Goal: Information Seeking & Learning: Learn about a topic

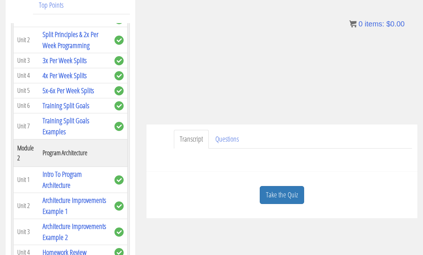
scroll to position [129, 0]
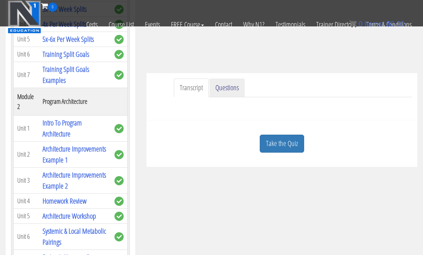
click at [232, 85] on link "Questions" at bounding box center [227, 88] width 35 height 19
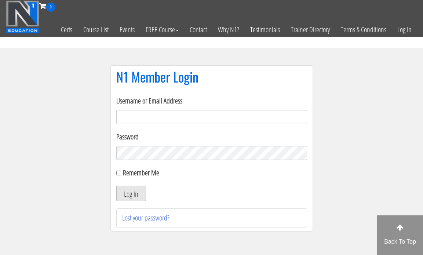
type input "[EMAIL_ADDRESS][DOMAIN_NAME]"
click at [142, 194] on button "Log In" at bounding box center [131, 193] width 30 height 15
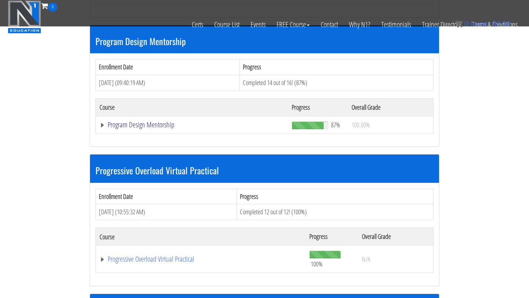
scroll to position [770, 0]
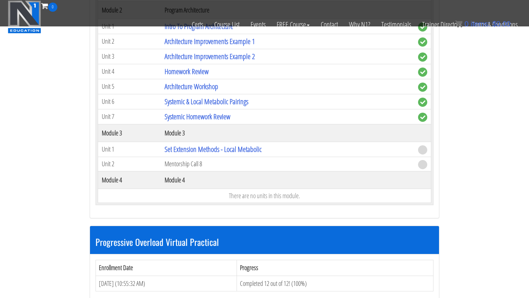
scroll to position [1033, 0]
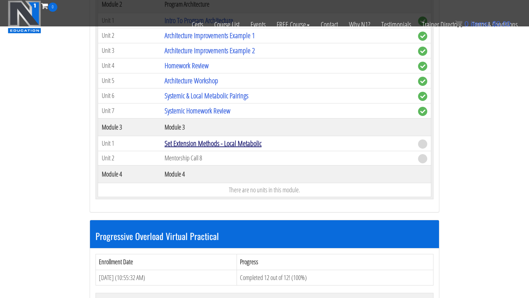
click at [214, 146] on link "Set Extension Methods - Local Metabolic" at bounding box center [212, 143] width 97 height 10
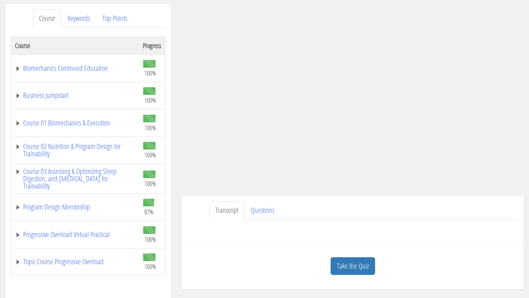
scroll to position [101, 0]
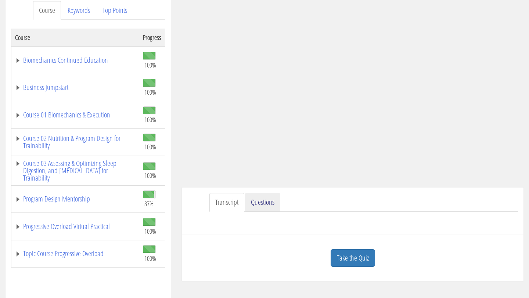
click at [264, 202] on link "Questions" at bounding box center [262, 202] width 35 height 19
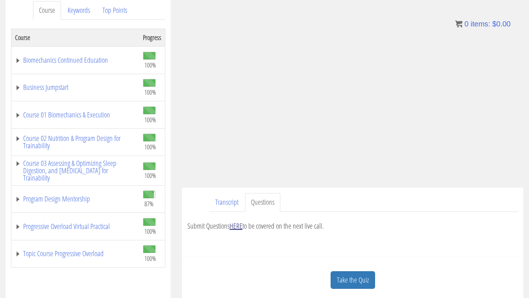
click at [236, 223] on link "HERE" at bounding box center [235, 226] width 13 height 10
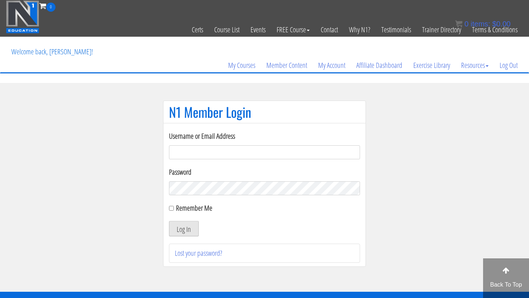
type input "[EMAIL_ADDRESS][DOMAIN_NAME]"
click at [181, 229] on button "Log In" at bounding box center [184, 228] width 30 height 15
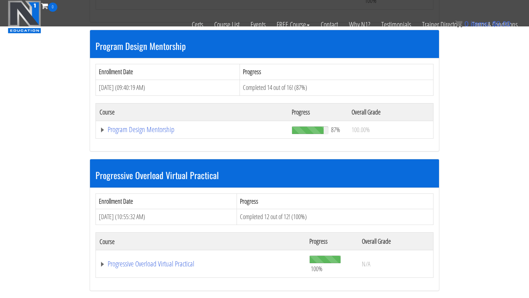
scroll to position [765, 0]
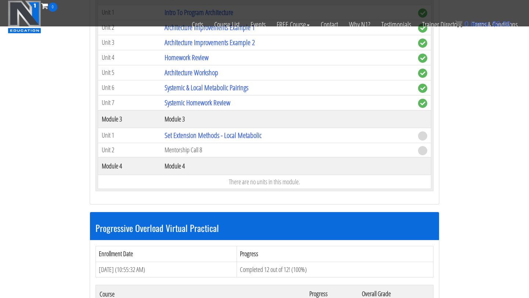
scroll to position [1037, 0]
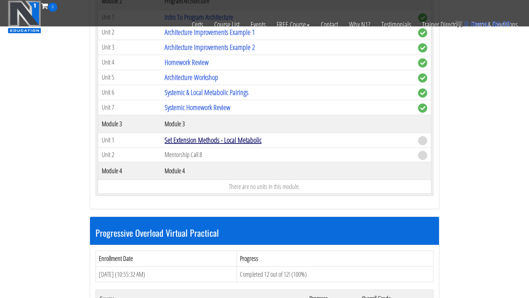
click at [215, 144] on link "Set Extension Methods - Local Metabolic" at bounding box center [212, 140] width 97 height 10
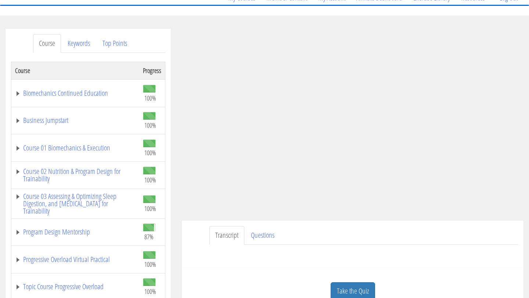
scroll to position [77, 0]
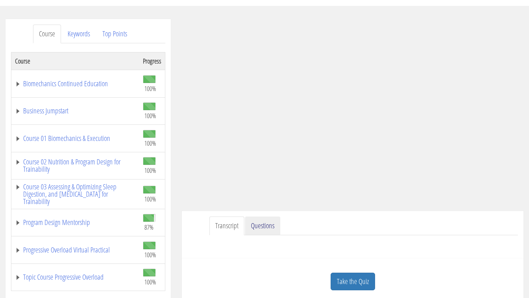
click at [271, 227] on link "Questions" at bounding box center [262, 226] width 35 height 19
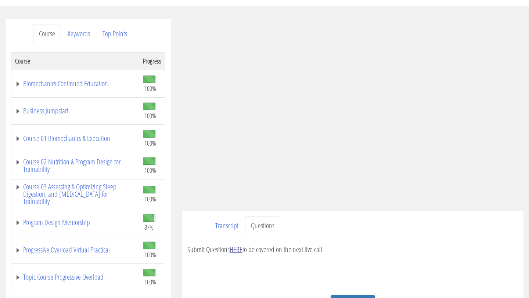
click at [237, 251] on link "HERE" at bounding box center [235, 249] width 13 height 10
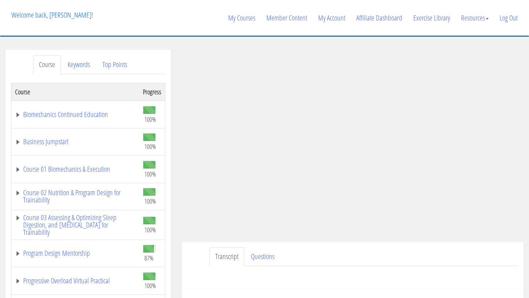
scroll to position [177, 0]
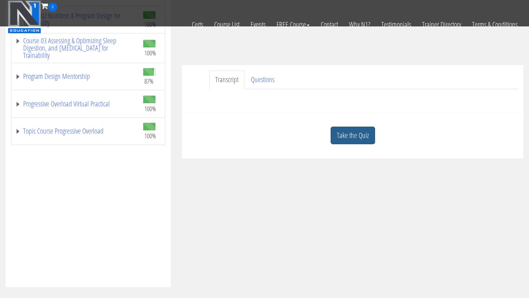
click at [355, 131] on link "Take the Quiz" at bounding box center [352, 136] width 44 height 18
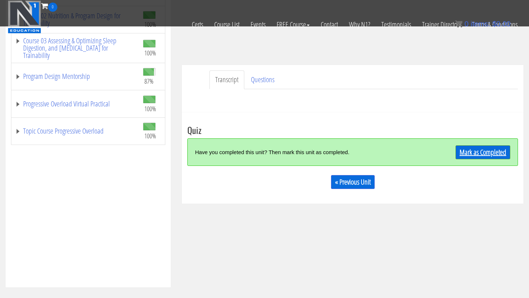
click at [485, 154] on link "Mark as Completed" at bounding box center [482, 152] width 55 height 14
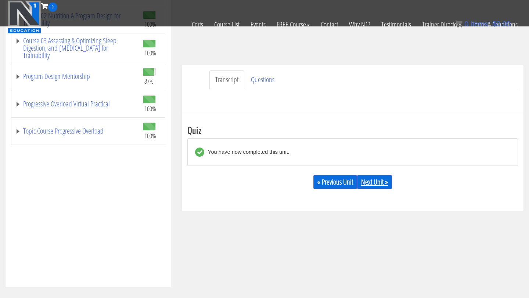
click at [384, 184] on link "Next Unit »" at bounding box center [374, 182] width 35 height 14
